Goal: Transaction & Acquisition: Obtain resource

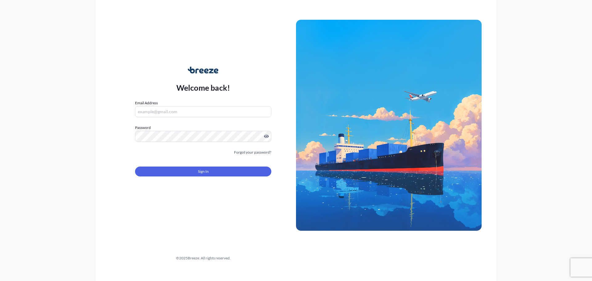
type input "[EMAIL_ADDRESS][DOMAIN_NAME]"
click at [212, 171] on button "Sign In" at bounding box center [203, 172] width 136 height 10
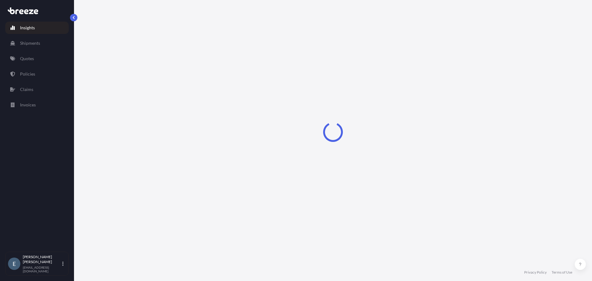
select select "2025"
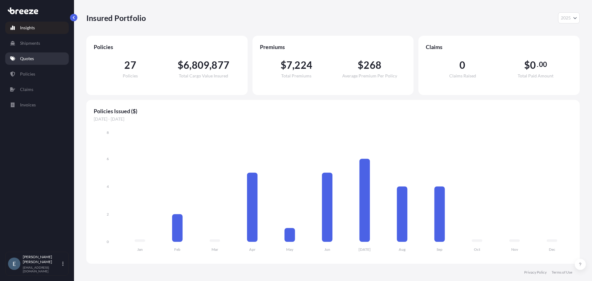
click at [31, 59] on p "Quotes" at bounding box center [27, 59] width 14 height 6
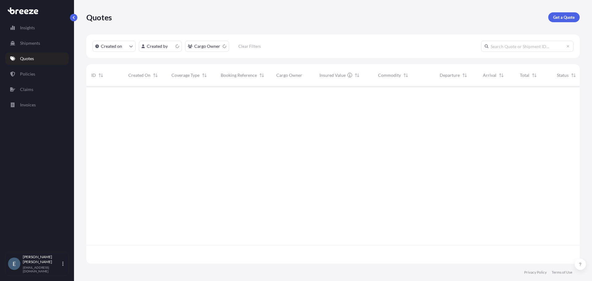
scroll to position [176, 489]
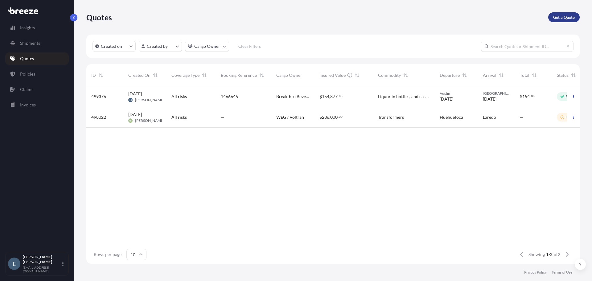
click at [566, 19] on p "Get a Quote" at bounding box center [564, 17] width 22 height 6
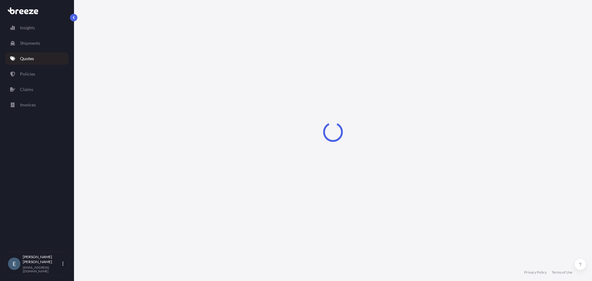
select select "Sea"
select select "1"
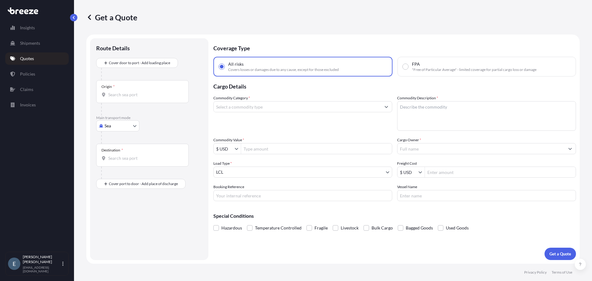
click at [125, 131] on div at bounding box center [151, 137] width 101 height 12
click at [125, 129] on body "Insights Shipments Quotes Policies Claims Invoices E [PERSON_NAME] [PERSON_NAME…" at bounding box center [296, 140] width 592 height 281
click at [120, 166] on div "Road" at bounding box center [118, 164] width 38 height 11
select select "Road"
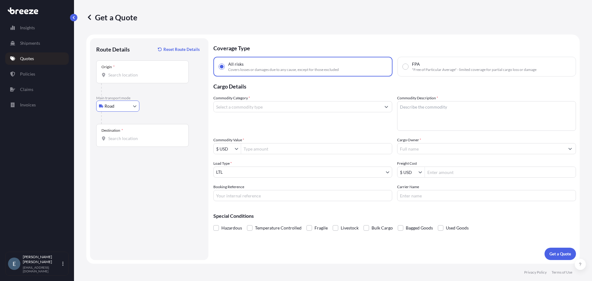
click at [136, 77] on input "Origin *" at bounding box center [144, 75] width 73 height 6
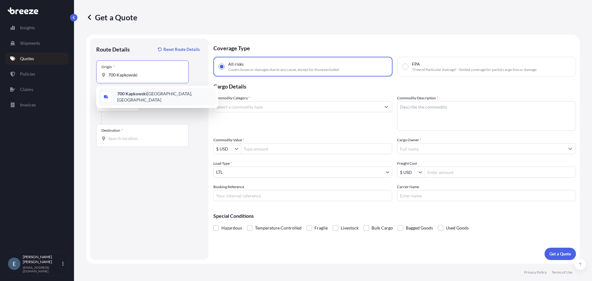
click at [178, 95] on span "[STREET_ADDRESS]" at bounding box center [165, 97] width 96 height 12
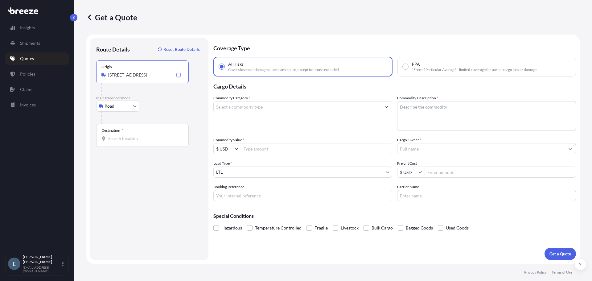
type input "[STREET_ADDRESS]"
click at [140, 137] on input "Destination *" at bounding box center [144, 138] width 73 height 6
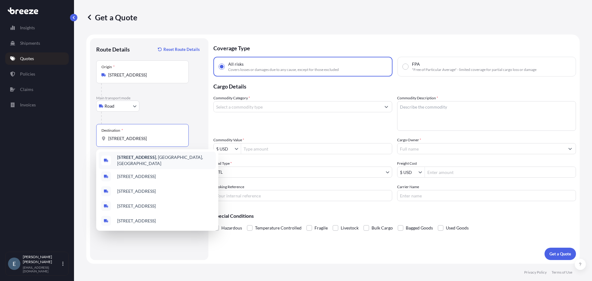
click at [138, 162] on span "[STREET_ADDRESS]" at bounding box center [165, 160] width 96 height 12
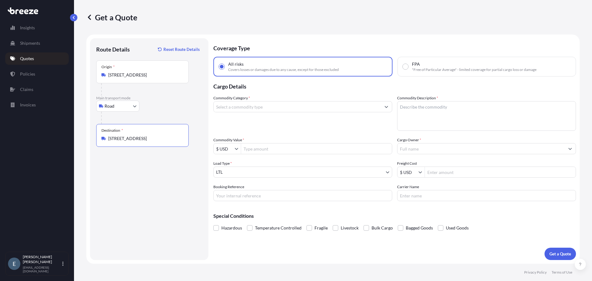
type input "[STREET_ADDRESS]"
click at [256, 106] on input "Commodity Category *" at bounding box center [297, 106] width 167 height 11
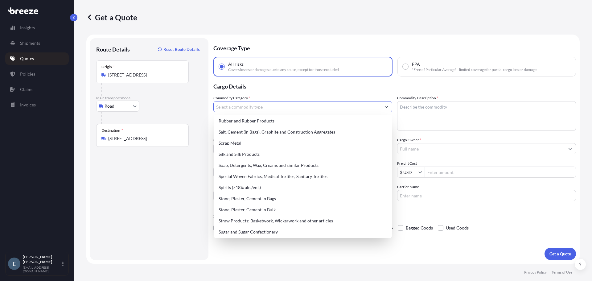
scroll to position [1245, 0]
click at [270, 187] on div "Spirits (>18% alc./vol.)" at bounding box center [302, 187] width 173 height 11
type input "Spirits (>18% alc./vol.)"
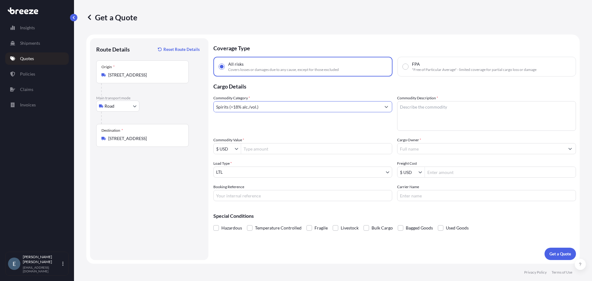
click at [414, 110] on textarea "Commodity Description *" at bounding box center [486, 116] width 179 height 30
type textarea "Alcohol in bottles, cases and palletized."
click at [306, 147] on input "Commodity Value *" at bounding box center [316, 148] width 151 height 11
type input "3,200"
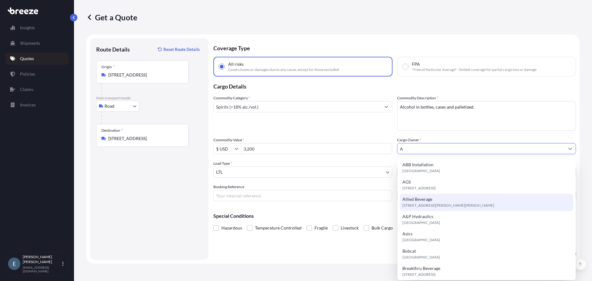
click at [422, 200] on span "Allied Beverage" at bounding box center [417, 199] width 30 height 6
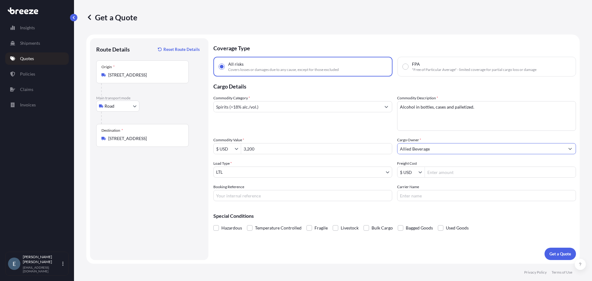
type input "Allied Beverage"
click at [381, 175] on body "3,200 15 options available. 12 options available. 15 options available. Insight…" at bounding box center [296, 140] width 592 height 281
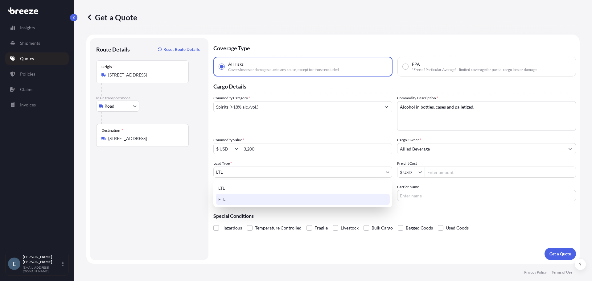
click at [367, 198] on div "FTL" at bounding box center [303, 199] width 174 height 11
select select "2"
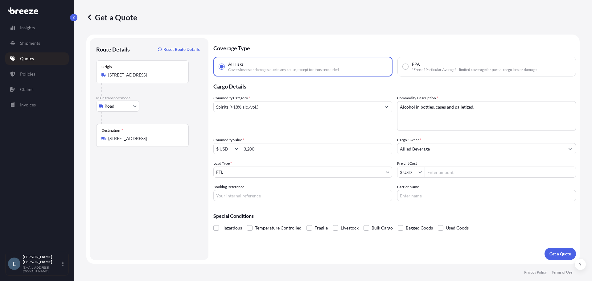
click at [259, 147] on input "3,200" at bounding box center [316, 148] width 151 height 11
type input "178,308"
click at [468, 175] on input "Freight Cost" at bounding box center [500, 172] width 151 height 11
type input "3,200"
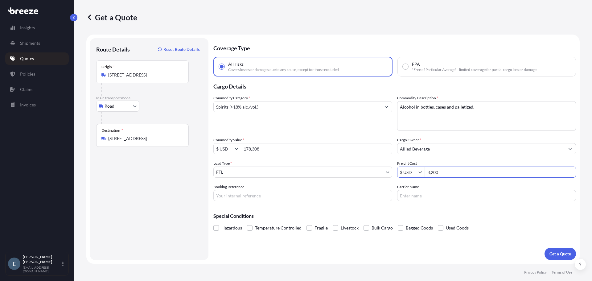
click at [354, 196] on input "Booking Reference" at bounding box center [302, 195] width 179 height 11
type input "1492660"
type input "Equate Transport Inc"
click at [560, 256] on p "Get a Quote" at bounding box center [561, 254] width 22 height 6
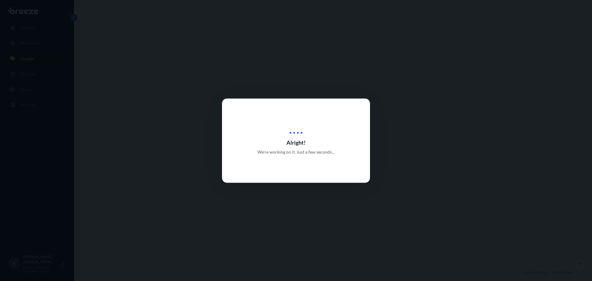
select select "Road"
select select "2"
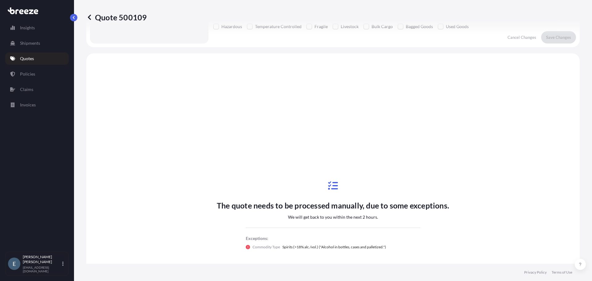
scroll to position [224, 0]
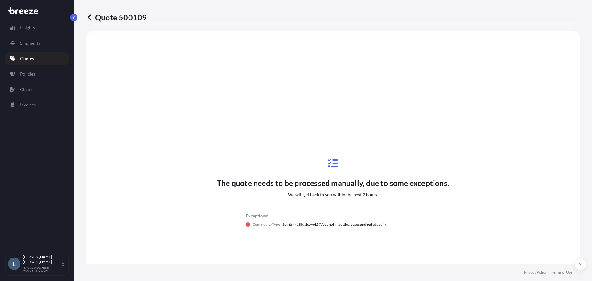
click at [91, 18] on icon at bounding box center [89, 17] width 6 height 6
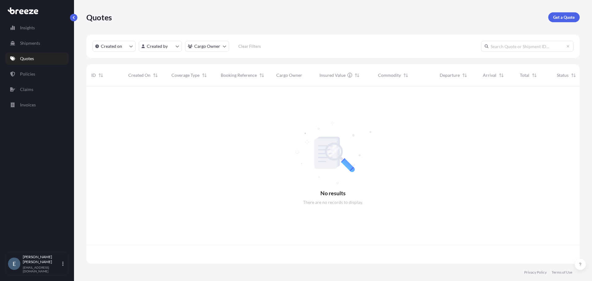
scroll to position [176, 489]
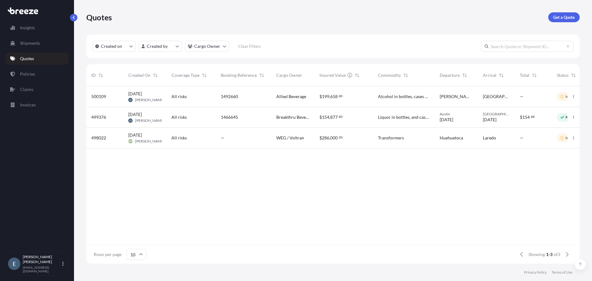
click at [255, 99] on div "1492660" at bounding box center [244, 96] width 46 height 6
select select "Road"
select select "2"
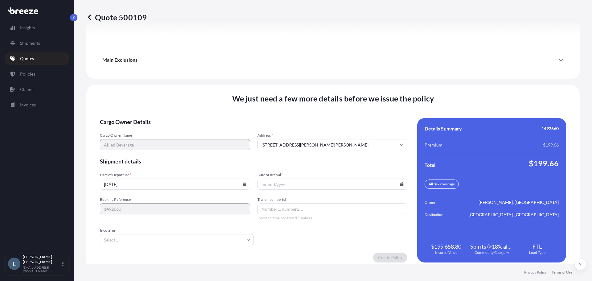
scroll to position [847, 0]
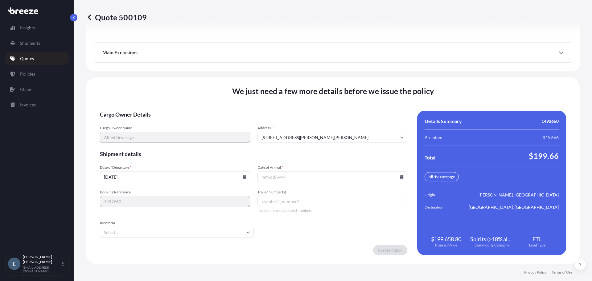
click at [401, 178] on input "Date of Arrival *" at bounding box center [333, 176] width 150 height 11
click at [400, 176] on icon at bounding box center [401, 177] width 3 height 4
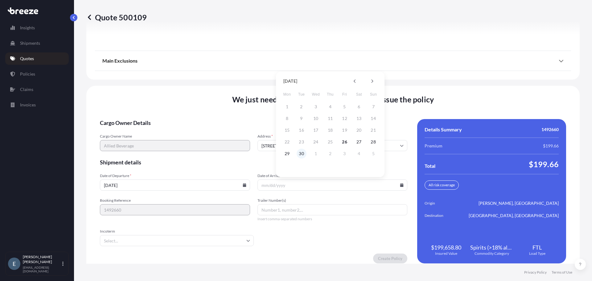
scroll to position [839, 0]
click at [303, 154] on button "30" at bounding box center [302, 154] width 10 height 10
type input "[DATE]"
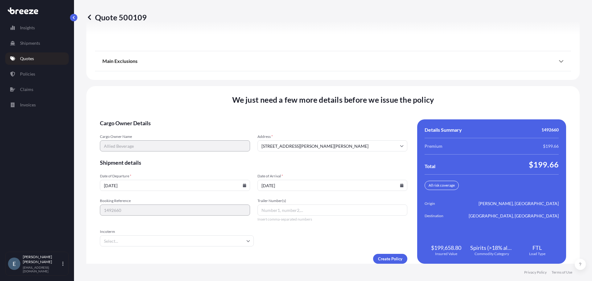
click at [306, 211] on input "Trailer Number(s)" at bounding box center [333, 209] width 150 height 11
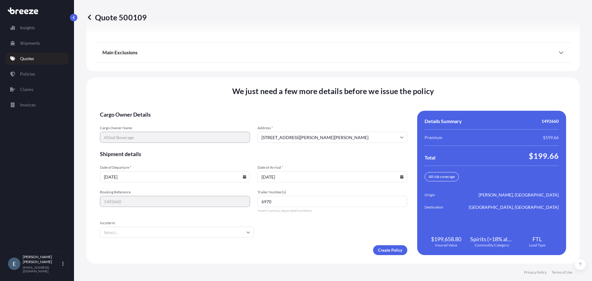
type input "6970"
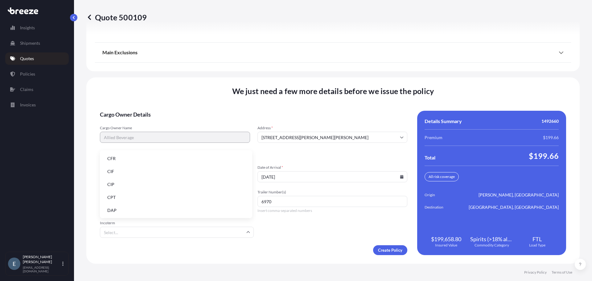
click at [249, 233] on input "Incoterm" at bounding box center [177, 232] width 154 height 11
click at [299, 237] on form "Cargo Owner Details Cargo Owner Name Allied Beverage Address * [STREET_ADDRESS]…" at bounding box center [253, 183] width 307 height 144
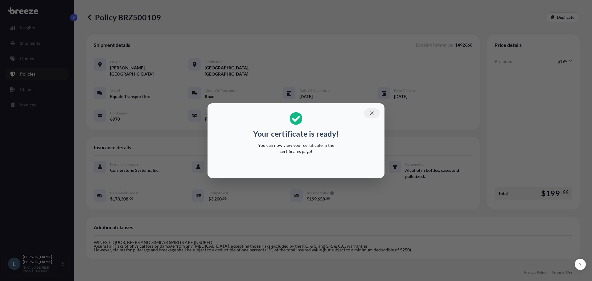
click at [373, 113] on icon "button" at bounding box center [372, 113] width 6 height 6
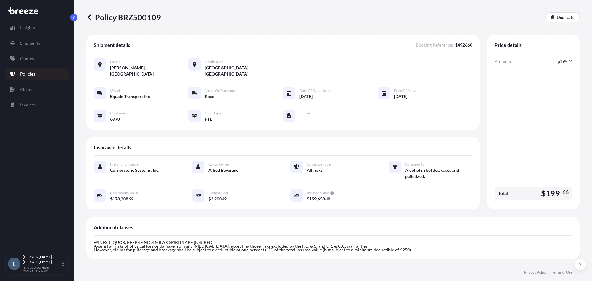
click at [92, 17] on icon at bounding box center [89, 17] width 6 height 6
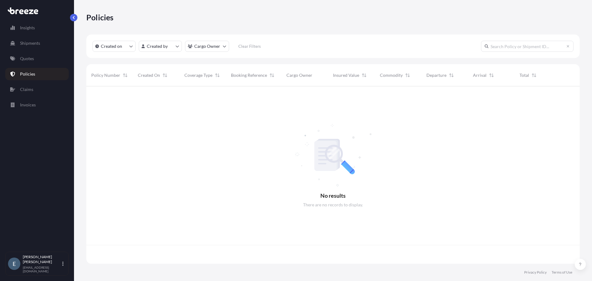
scroll to position [176, 489]
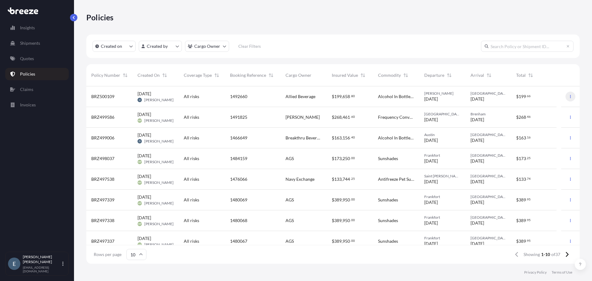
click at [569, 96] on icon "button" at bounding box center [571, 97] width 4 height 4
click at [541, 98] on p "Duplicate quote" at bounding box center [532, 98] width 31 height 6
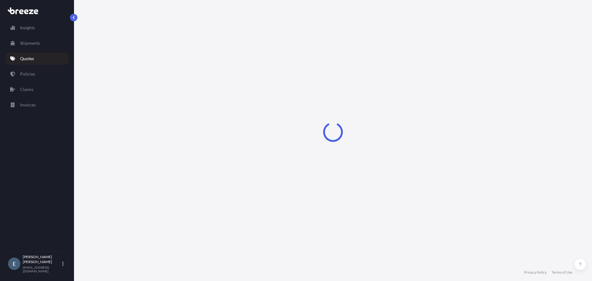
select select "Road"
select select "2"
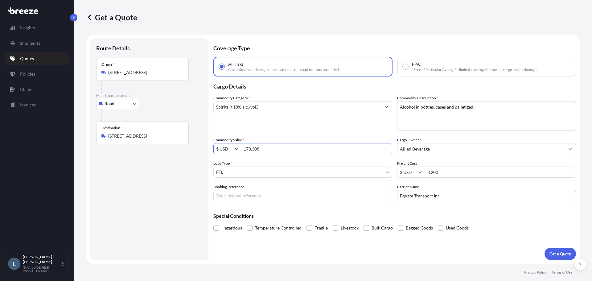
drag, startPoint x: 268, startPoint y: 150, endPoint x: 238, endPoint y: 153, distance: 29.4
click at [238, 153] on div "$ USD 178,308" at bounding box center [302, 148] width 179 height 11
type input "179,964"
click at [263, 195] on input "Booking Reference" at bounding box center [302, 195] width 179 height 11
type input "1492684"
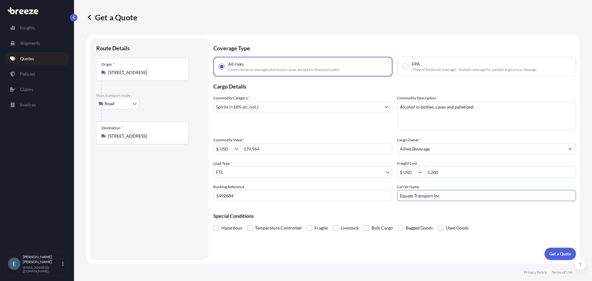
drag, startPoint x: 439, startPoint y: 196, endPoint x: 391, endPoint y: 197, distance: 48.1
click at [396, 198] on div "Commodity Category * Spirits (>18% alc./vol.) Commodity Description * Alcohol i…" at bounding box center [394, 148] width 363 height 106
type input "Warrior DC Trucking Corp"
click at [560, 255] on p "Get a Quote" at bounding box center [561, 254] width 22 height 6
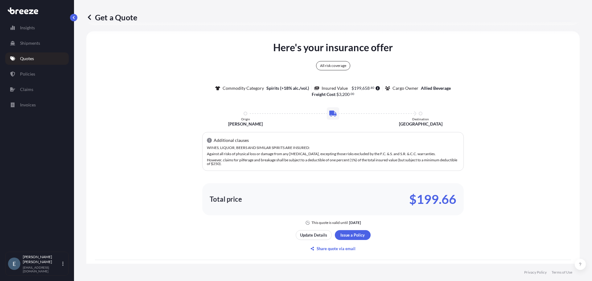
scroll to position [274, 0]
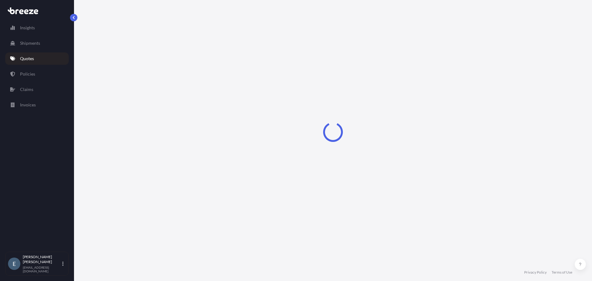
select select "Road"
select select "2"
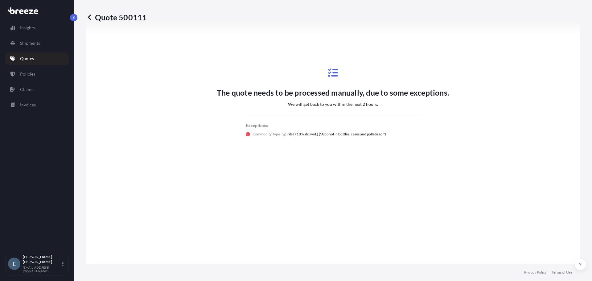
scroll to position [341, 0]
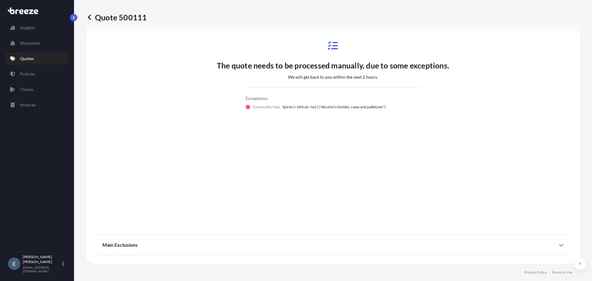
click at [90, 18] on icon at bounding box center [89, 17] width 6 height 6
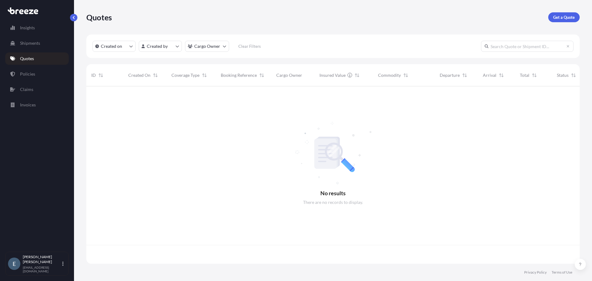
scroll to position [176, 489]
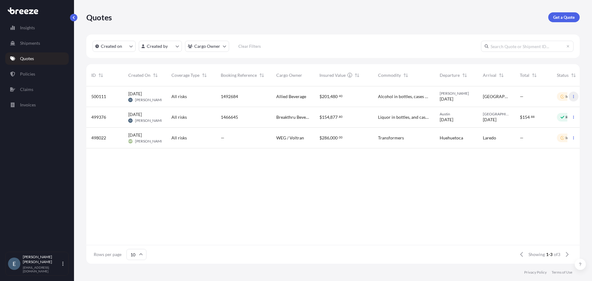
click at [575, 97] on icon "button" at bounding box center [574, 97] width 4 height 4
click at [549, 109] on p "Duplicate quote" at bounding box center [549, 109] width 31 height 6
select select "Road"
select select "2"
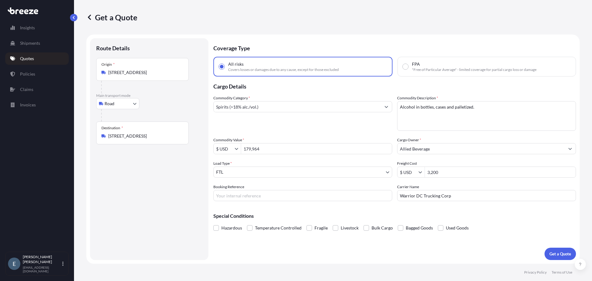
click at [290, 150] on input "179,964" at bounding box center [316, 148] width 151 height 11
type input "193,392"
click at [89, 18] on icon at bounding box center [89, 17] width 6 height 6
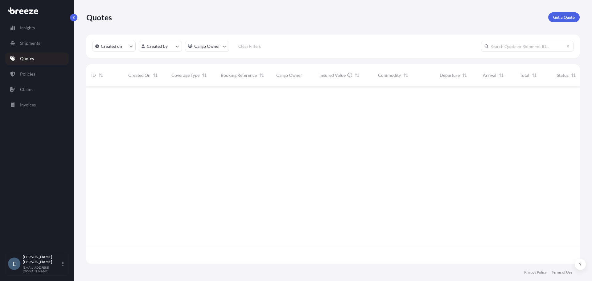
scroll to position [176, 489]
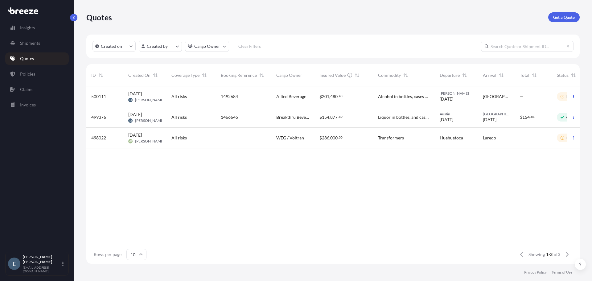
click at [361, 97] on div "$ 201 , 480 . 40" at bounding box center [343, 96] width 49 height 6
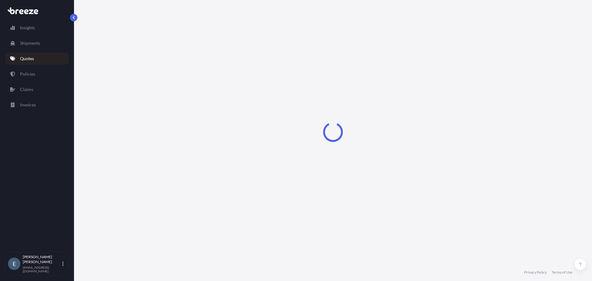
select select "Road"
select select "2"
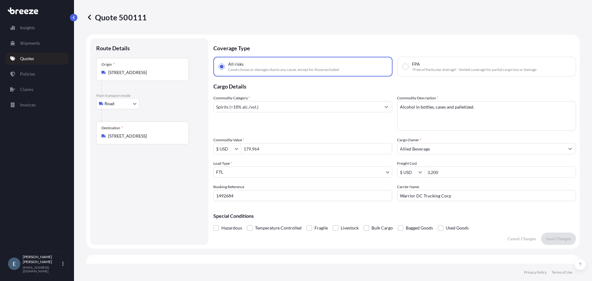
click at [92, 19] on icon at bounding box center [89, 17] width 6 height 6
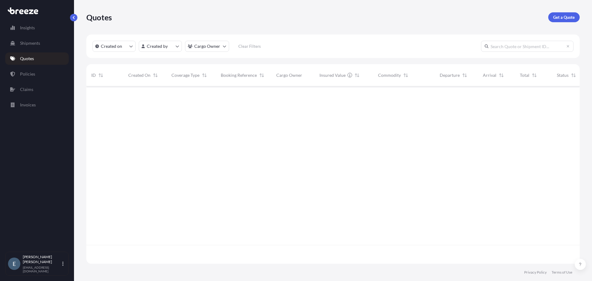
scroll to position [176, 489]
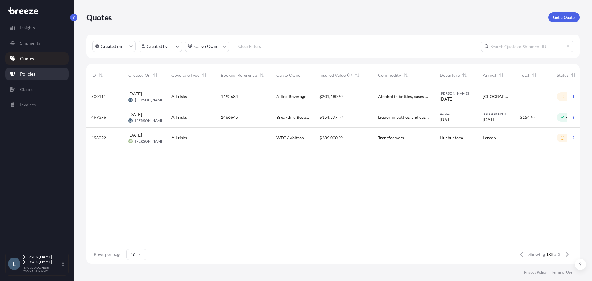
click at [33, 74] on p "Policies" at bounding box center [27, 74] width 15 height 6
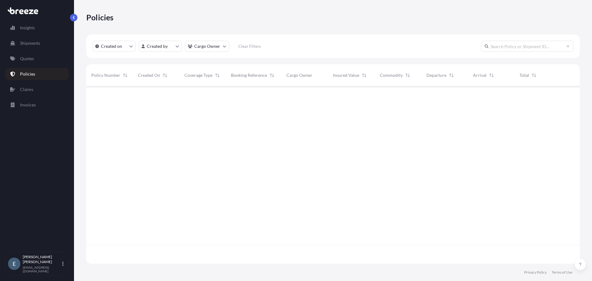
scroll to position [176, 489]
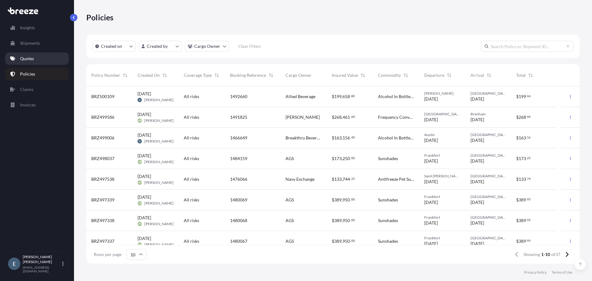
click at [29, 58] on p "Quotes" at bounding box center [27, 59] width 14 height 6
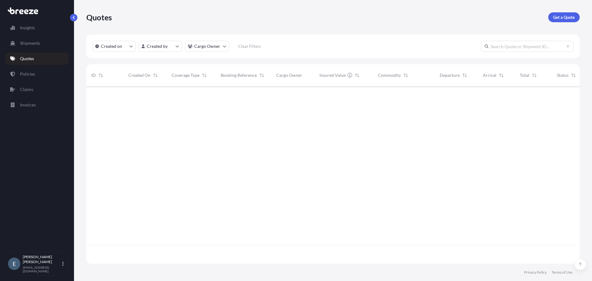
scroll to position [176, 489]
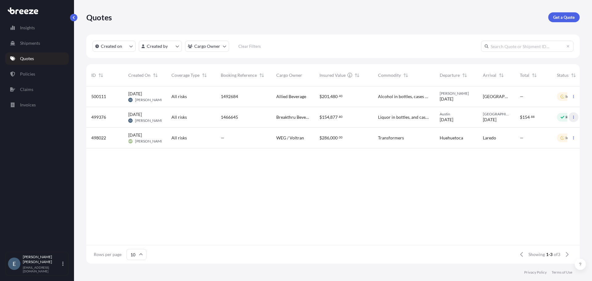
click at [574, 117] on icon "button" at bounding box center [574, 117] width 4 height 4
